Goal: Transaction & Acquisition: Subscribe to service/newsletter

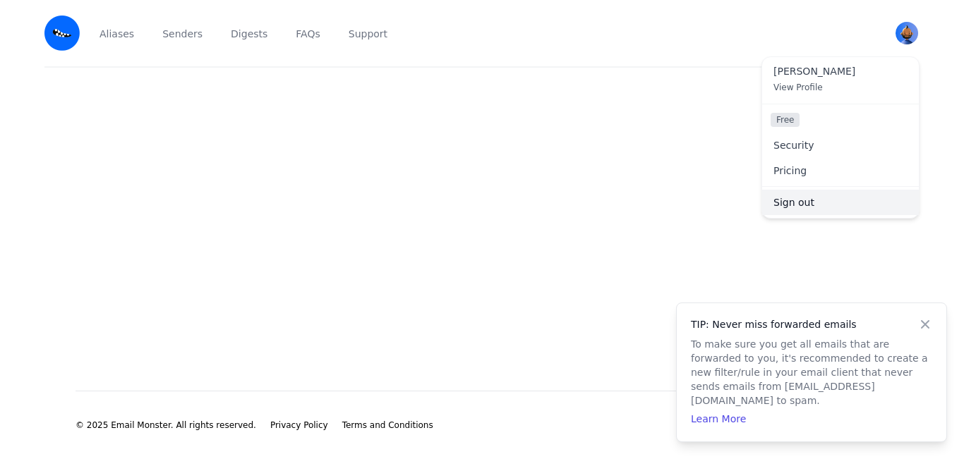
click at [802, 201] on link "Sign out" at bounding box center [840, 202] width 157 height 25
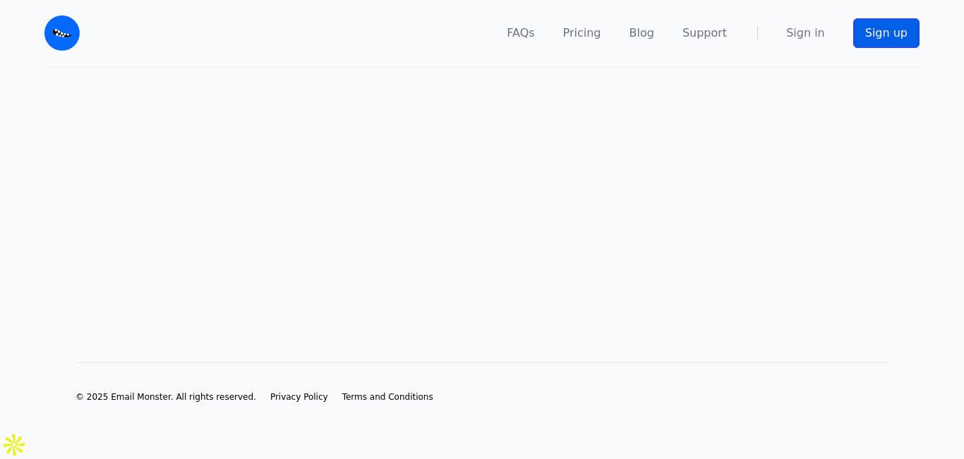
click at [875, 41] on link "Sign up" at bounding box center [886, 33] width 66 height 30
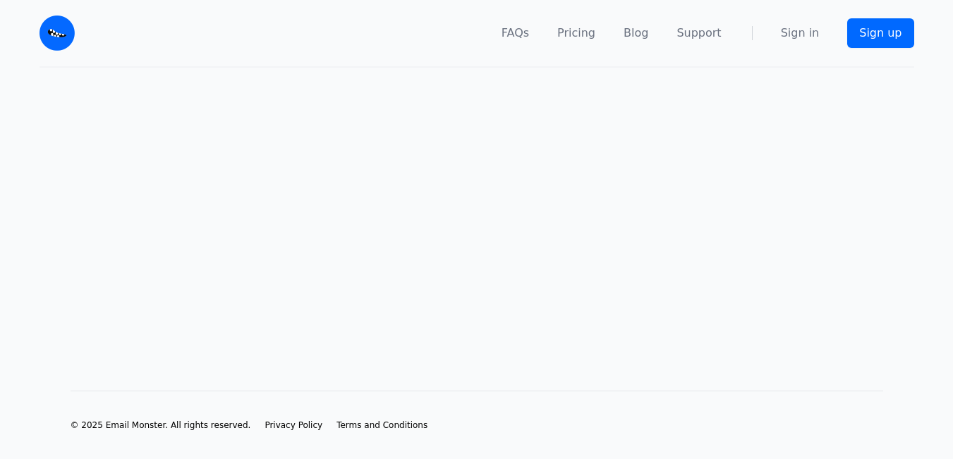
click at [401, 337] on main at bounding box center [476, 207] width 953 height 278
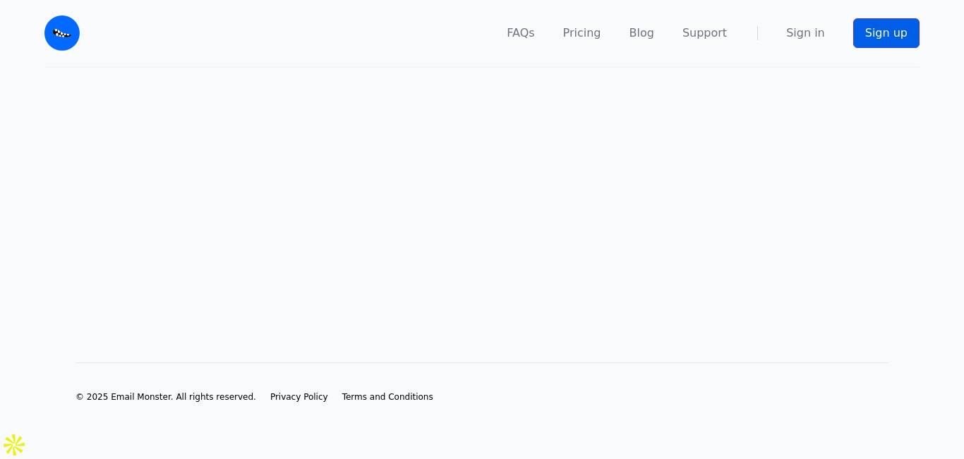
click at [873, 36] on link "Sign up" at bounding box center [886, 33] width 66 height 30
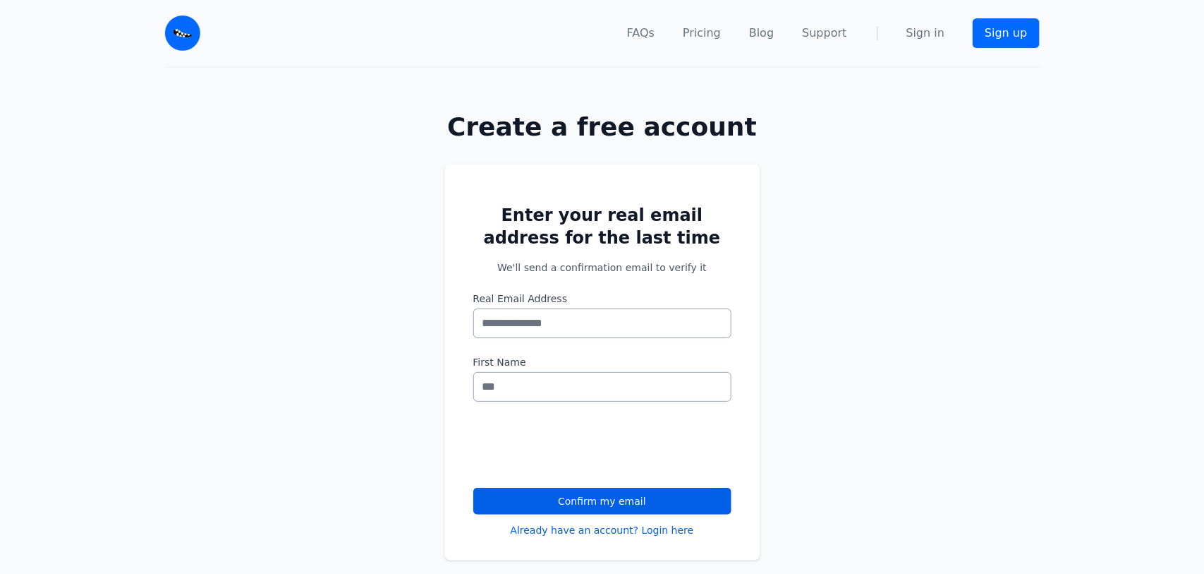
click at [621, 323] on main "Create a free account Enter your real email address for the last time We'll sen…" at bounding box center [602, 342] width 1204 height 549
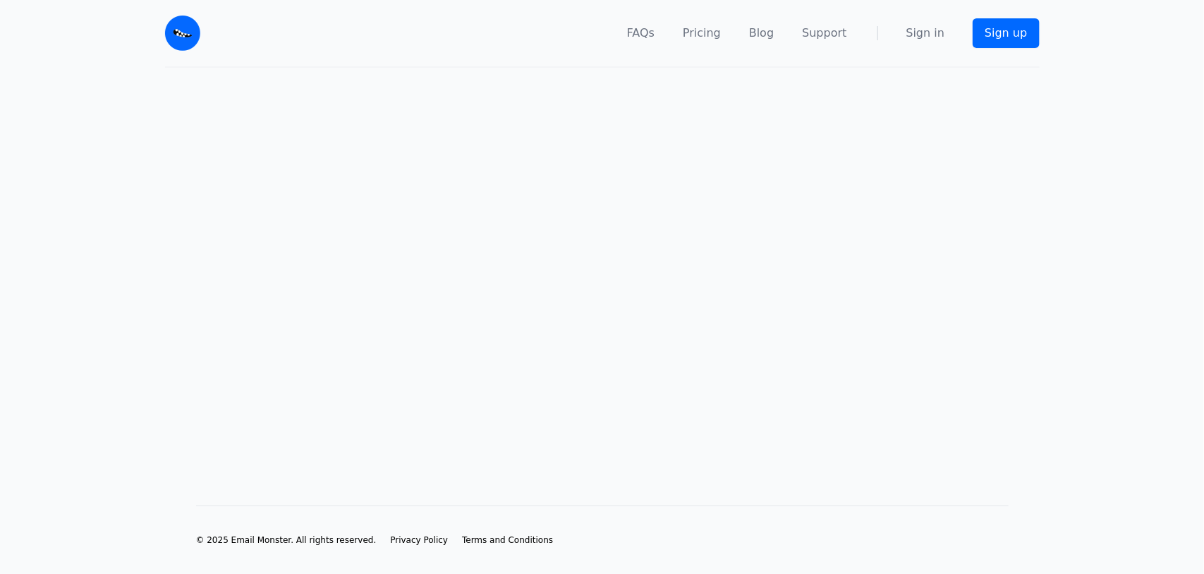
click at [621, 323] on main at bounding box center [602, 264] width 1204 height 392
click at [615, 325] on main at bounding box center [602, 264] width 1204 height 392
